Goal: Task Accomplishment & Management: Manage account settings

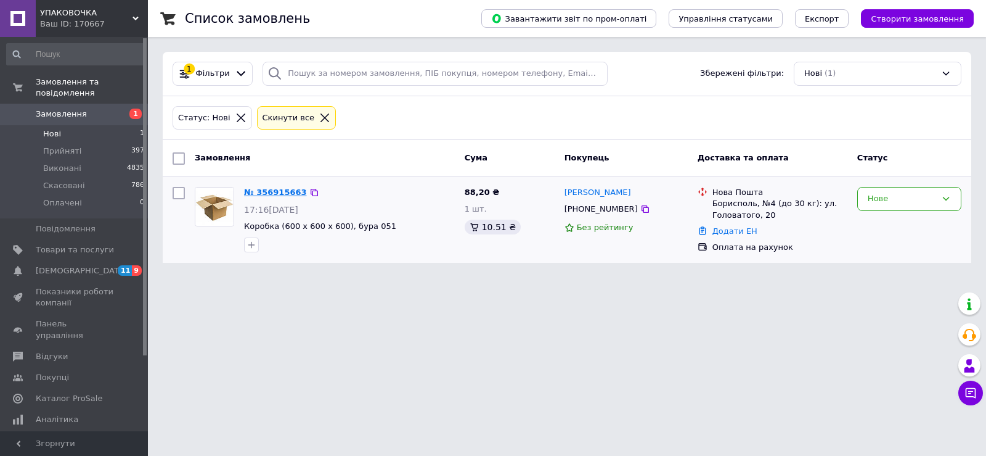
click at [276, 191] on link "№ 356915663" at bounding box center [275, 191] width 63 height 9
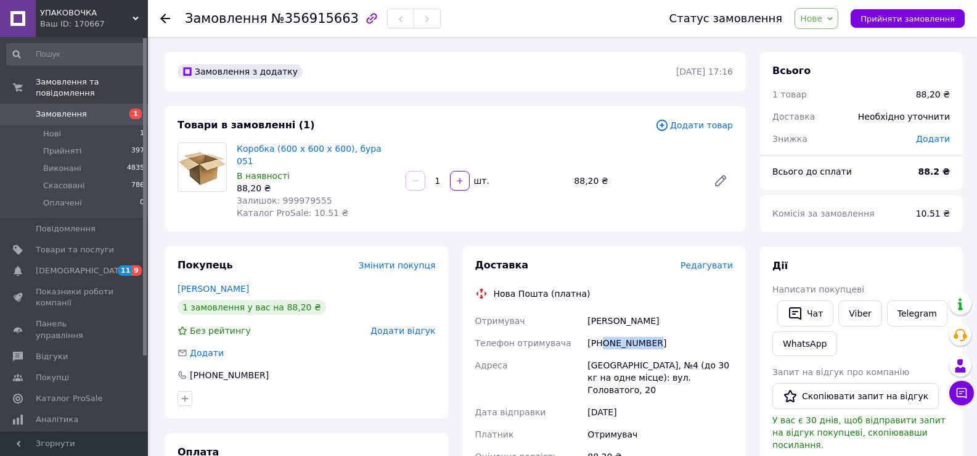
drag, startPoint x: 604, startPoint y: 330, endPoint x: 683, endPoint y: 346, distance: 81.1
click at [692, 340] on div "[PHONE_NUMBER]" at bounding box center [660, 343] width 150 height 22
copy div "0668131554"
click at [613, 309] on div "[PERSON_NAME]" at bounding box center [660, 320] width 150 height 22
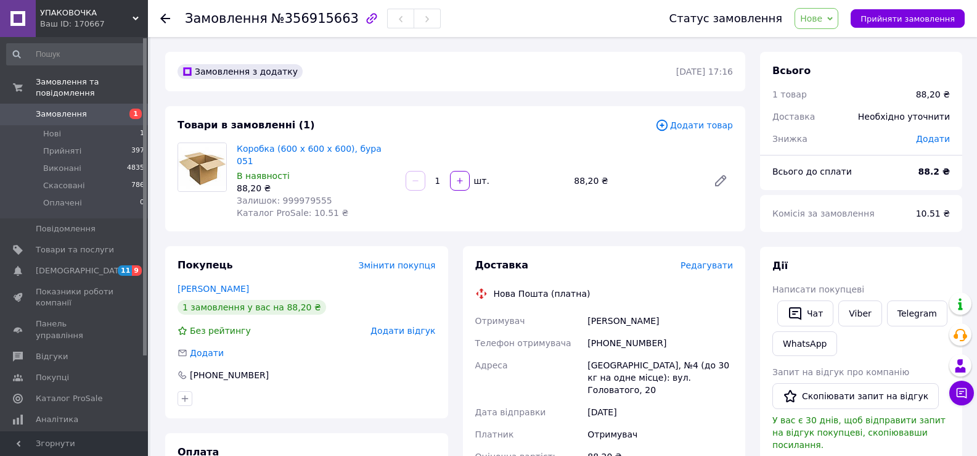
copy div "[PERSON_NAME]"
click at [666, 309] on div "[PERSON_NAME]" at bounding box center [660, 320] width 150 height 22
copy div "Оксана"
click at [309, 16] on span "№356915663" at bounding box center [315, 18] width 88 height 15
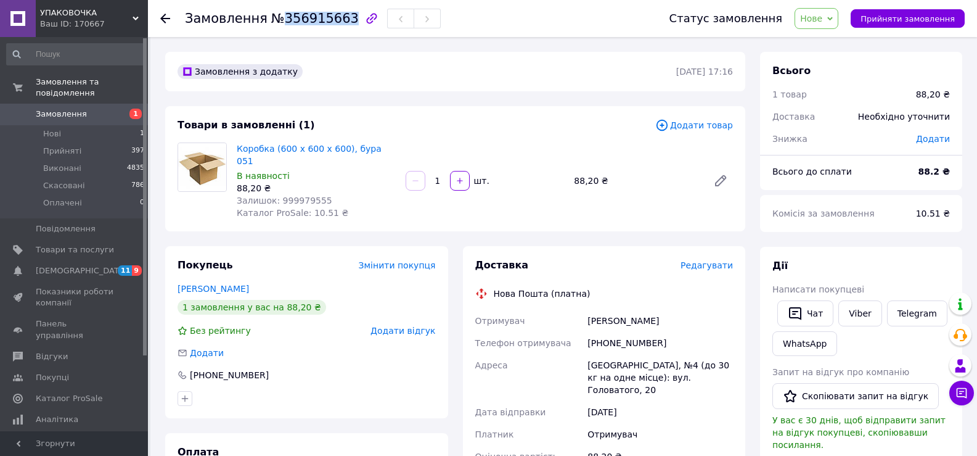
click at [309, 16] on span "№356915663" at bounding box center [315, 18] width 88 height 15
copy span "356915663"
click at [884, 14] on span "Прийняти замовлення" at bounding box center [908, 18] width 94 height 9
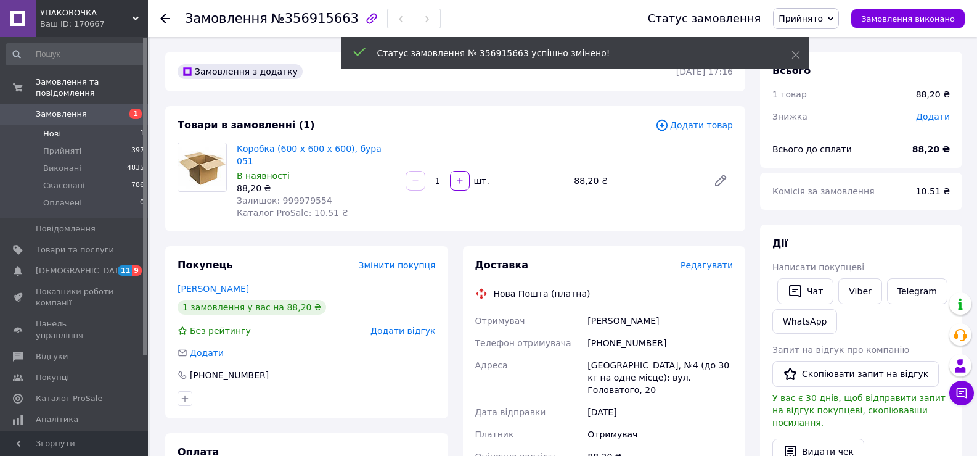
click at [53, 128] on span "Нові" at bounding box center [52, 133] width 18 height 11
